Goal: Task Accomplishment & Management: Use online tool/utility

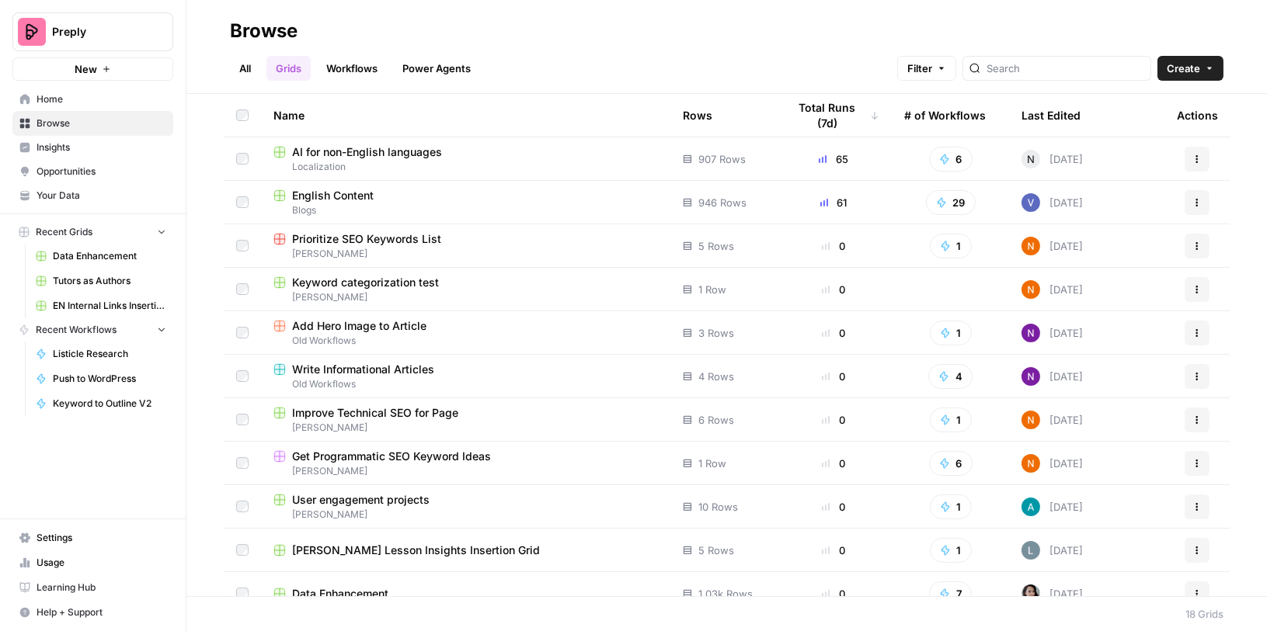
click at [381, 195] on div "English Content" at bounding box center [465, 196] width 384 height 16
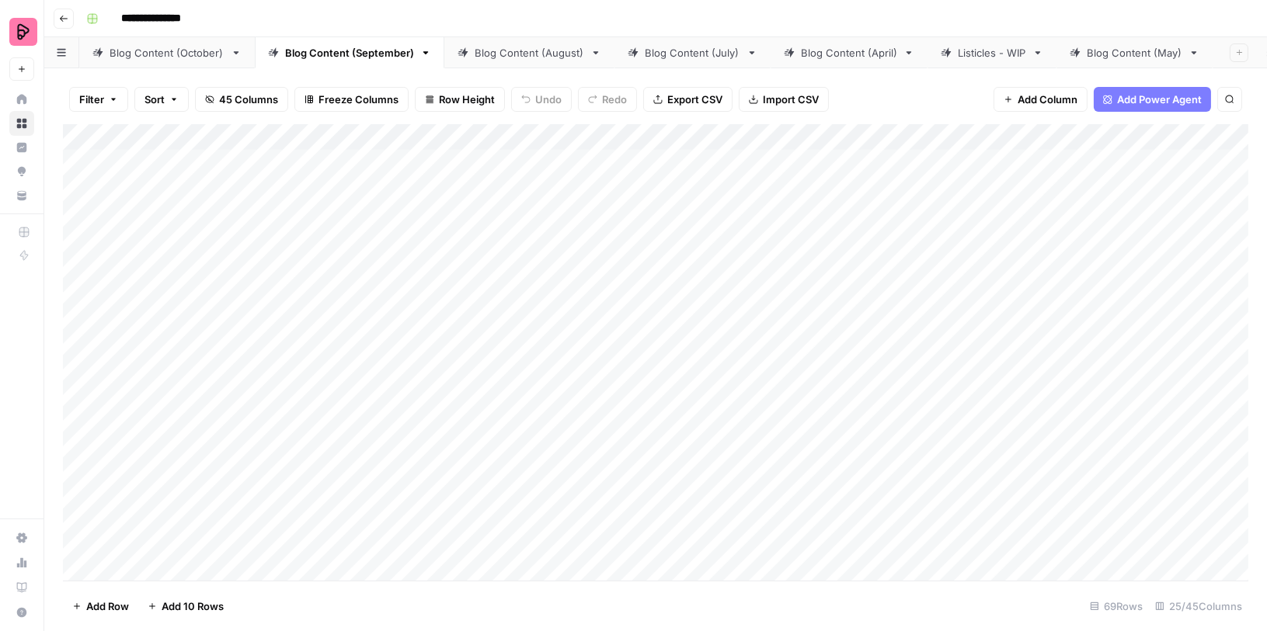
click at [105, 104] on button "Filter" at bounding box center [98, 99] width 59 height 25
click at [130, 175] on button "Add Filter" at bounding box center [378, 176] width 579 height 20
click at [130, 175] on input "text" at bounding box center [184, 181] width 170 height 16
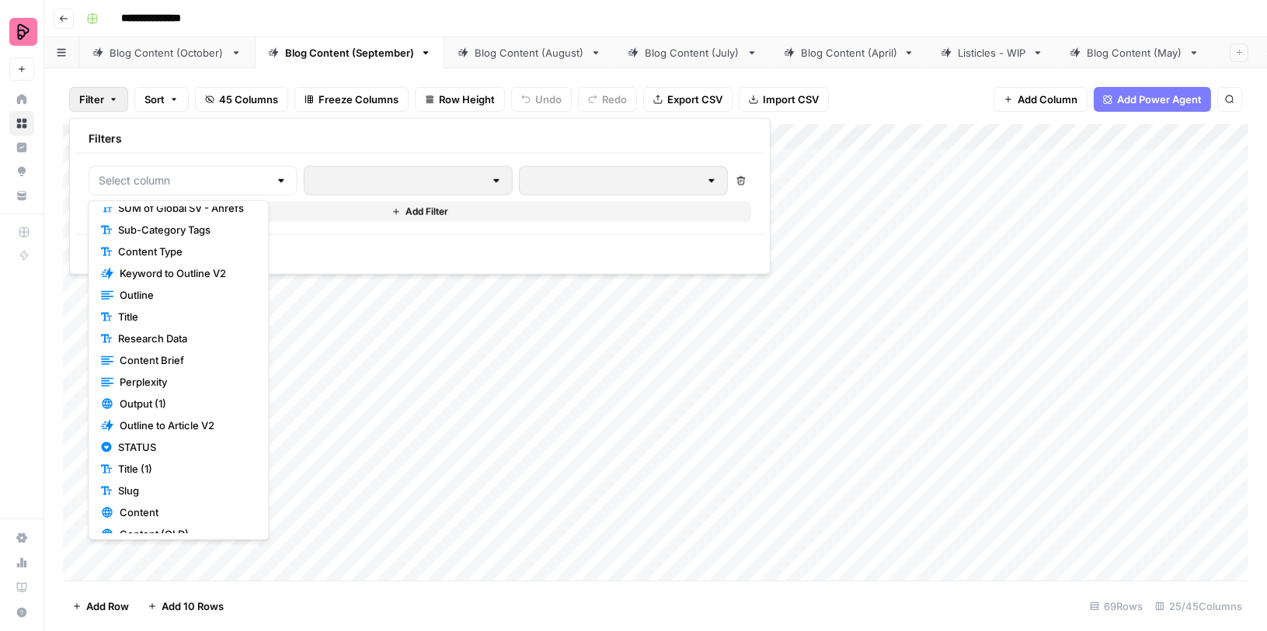
scroll to position [123, 0]
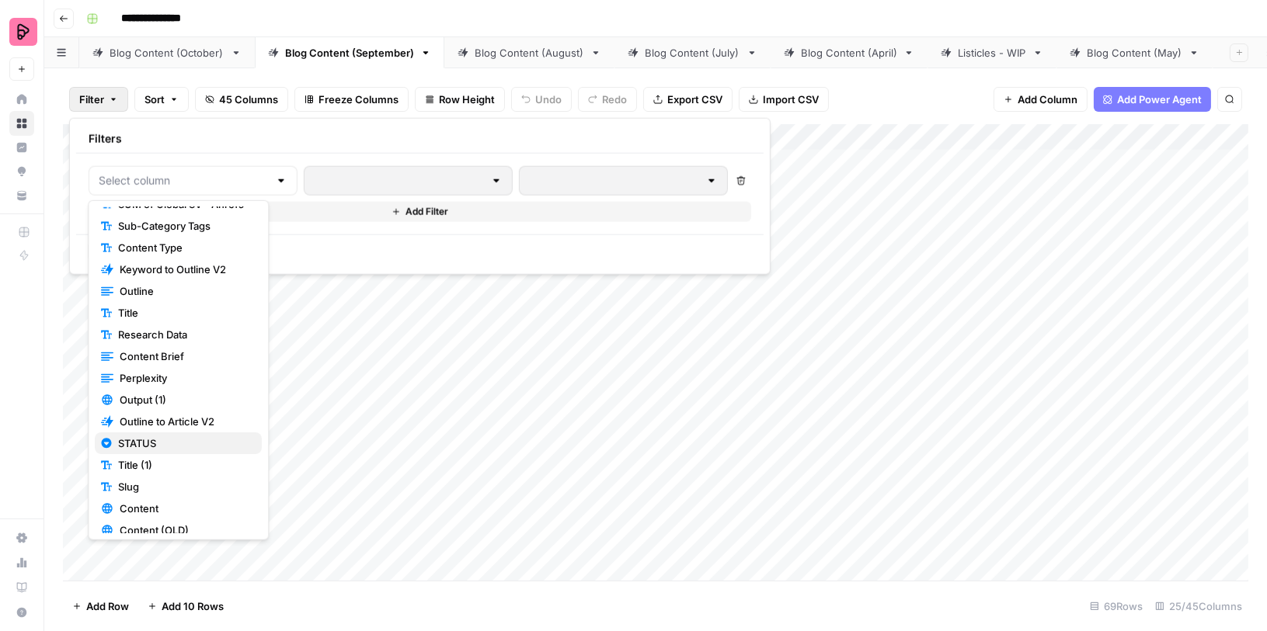
click at [148, 440] on span "STATUS" at bounding box center [183, 444] width 131 height 16
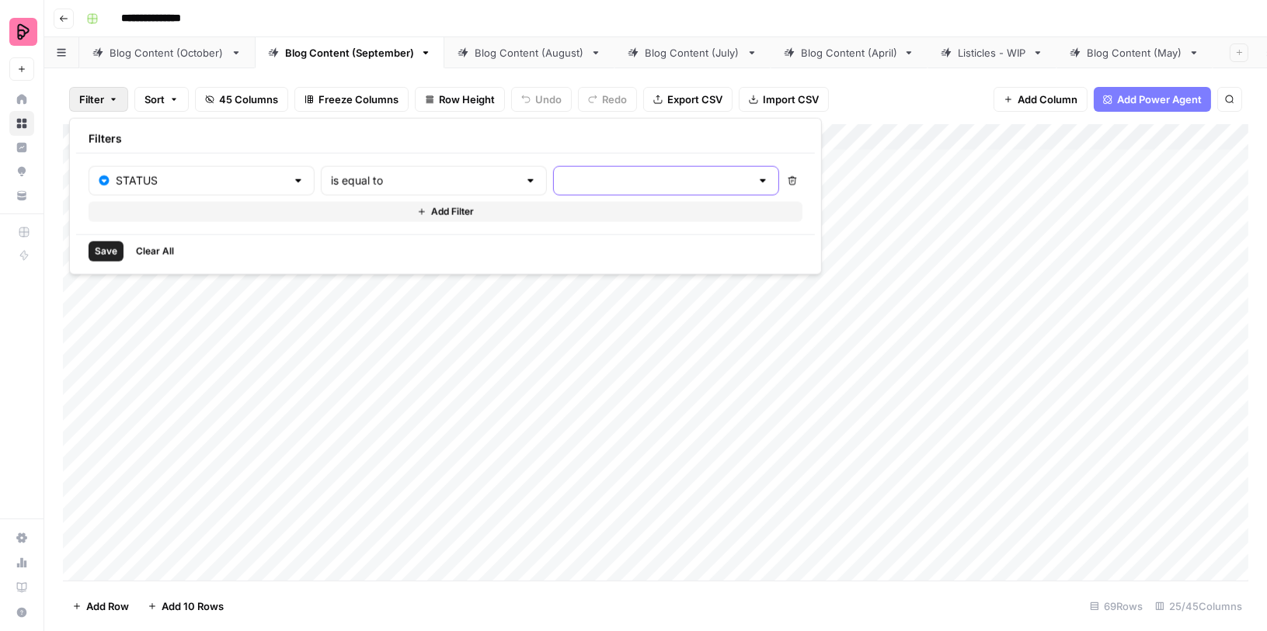
click at [563, 176] on input "text" at bounding box center [656, 181] width 187 height 16
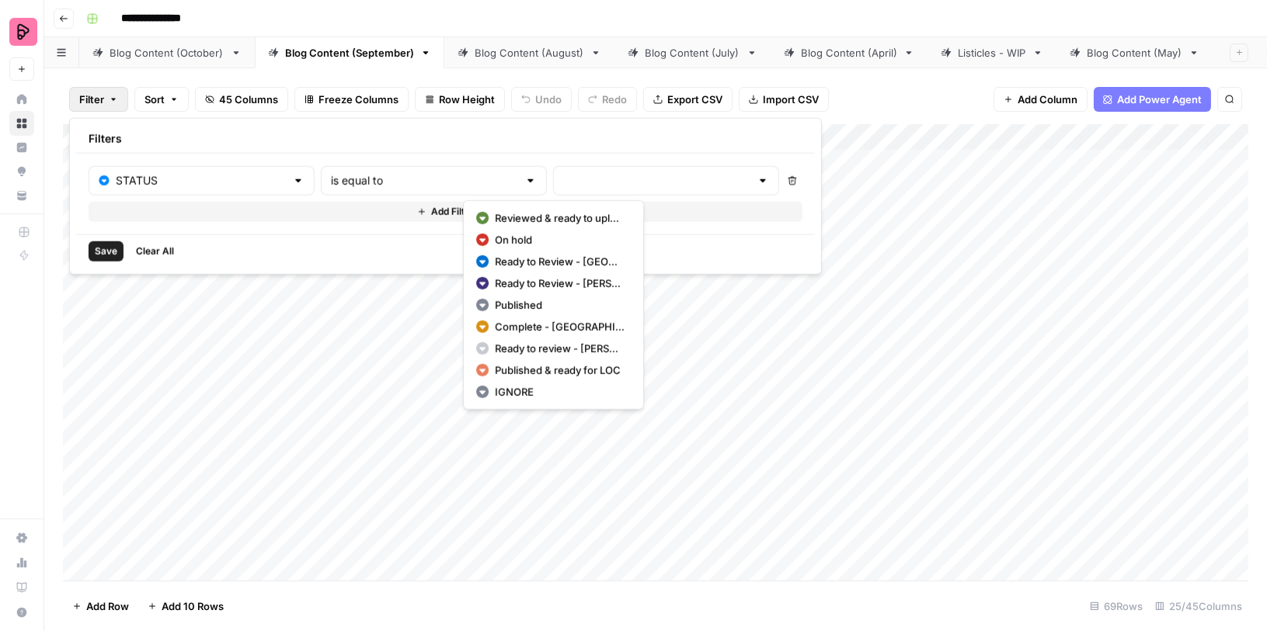
click at [520, 219] on span "Reviewed & ready to upload" at bounding box center [560, 218] width 130 height 16
type input "Reviewed & ready to upload"
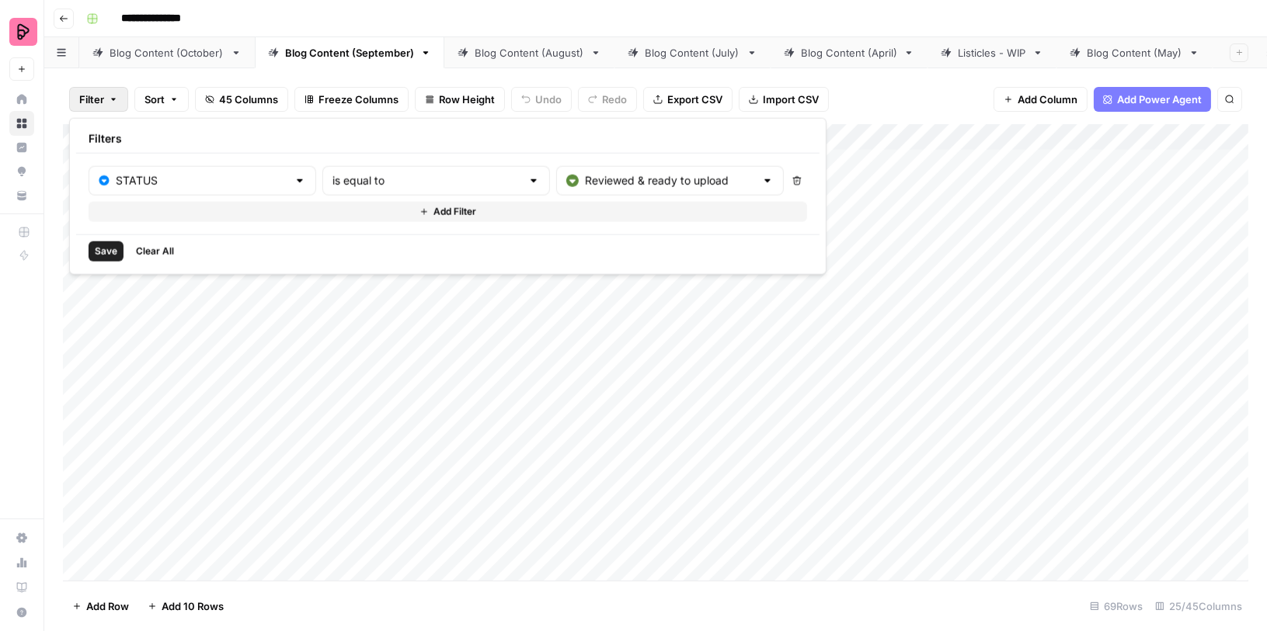
click at [109, 242] on button "Save" at bounding box center [106, 252] width 35 height 20
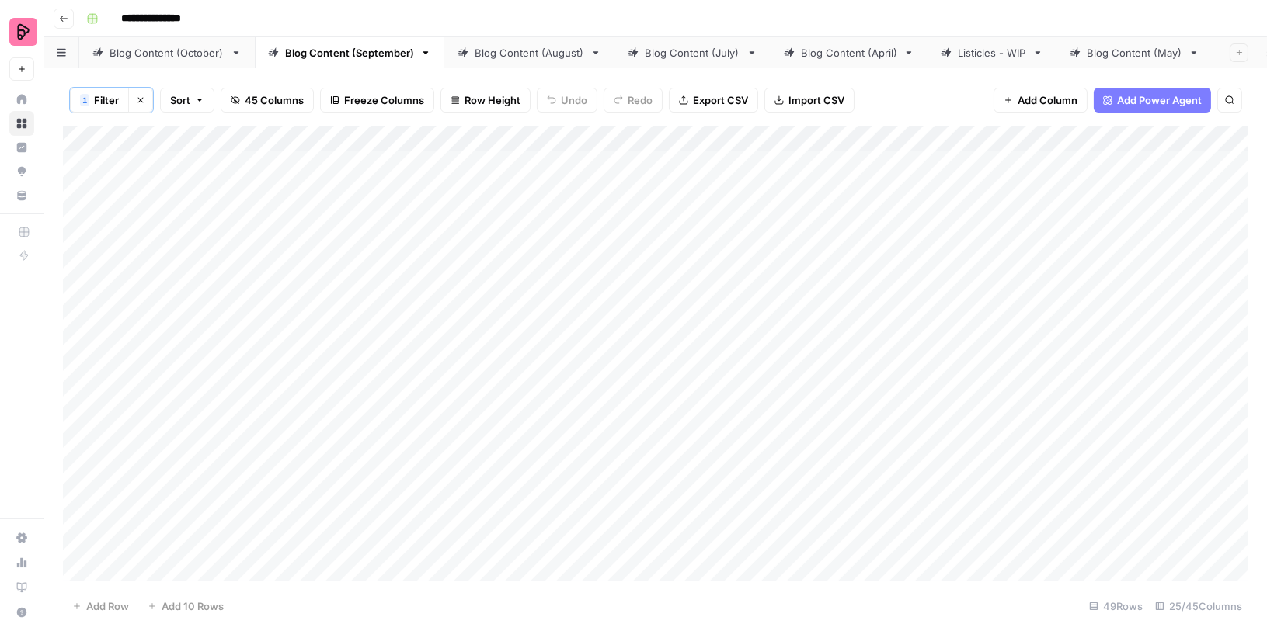
click at [716, 92] on span "Export CSV" at bounding box center [720, 100] width 55 height 16
